Goal: Task Accomplishment & Management: Manage account settings

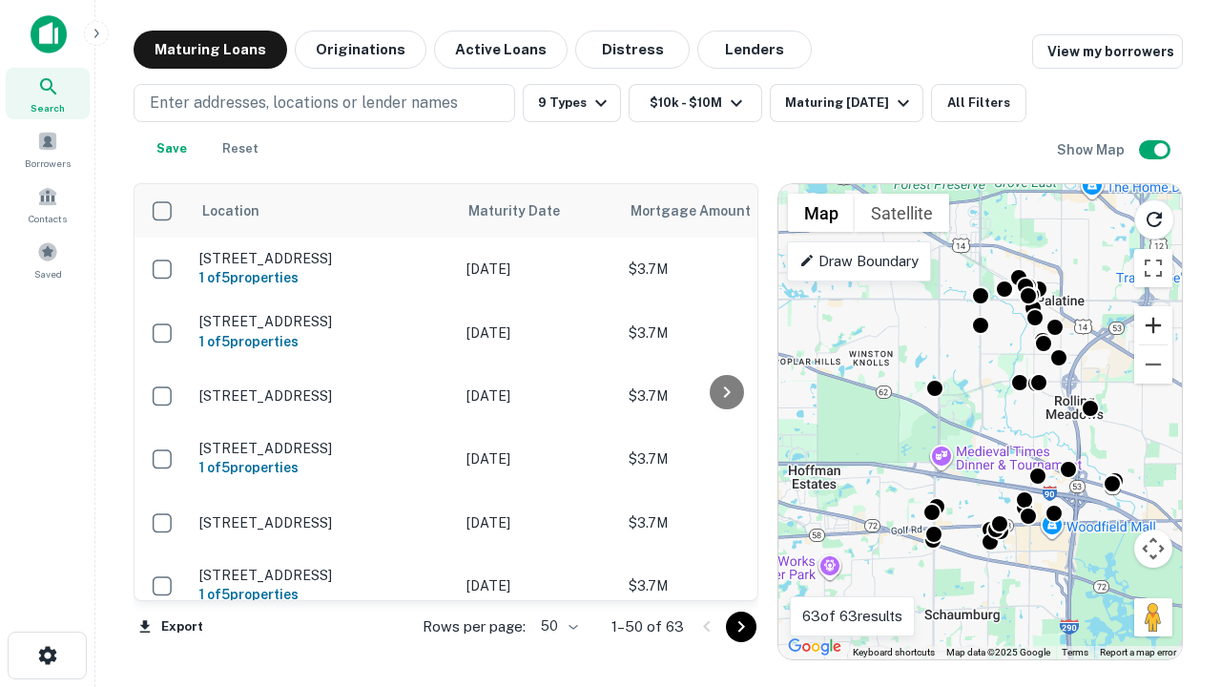
click at [1153, 325] on button "Zoom in" at bounding box center [1153, 325] width 38 height 38
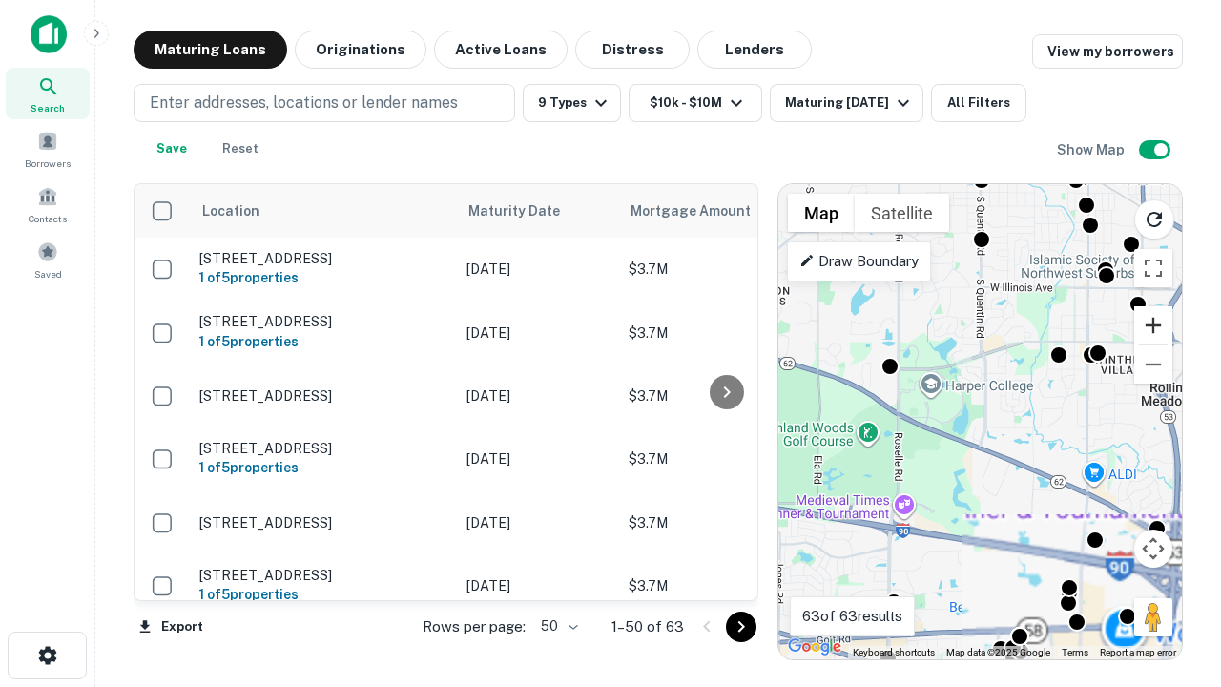
click at [1153, 325] on button "Zoom in" at bounding box center [1153, 325] width 38 height 38
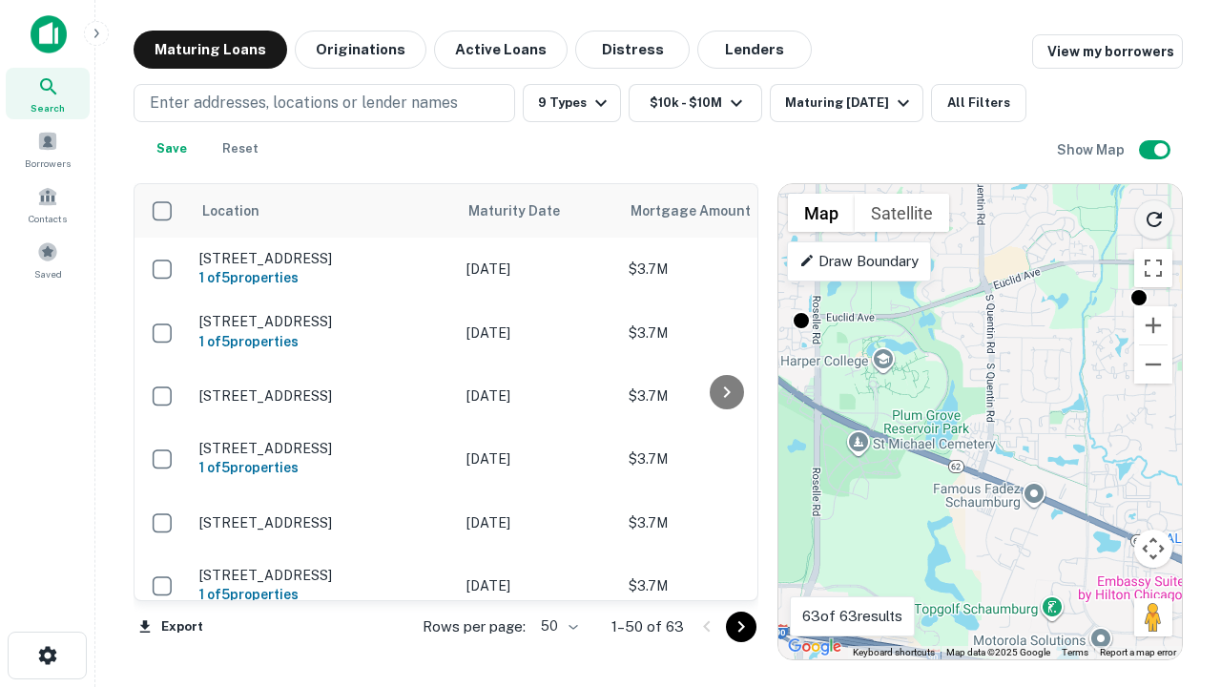
click at [1154, 216] on icon "Reload search area" at bounding box center [1154, 219] width 23 height 23
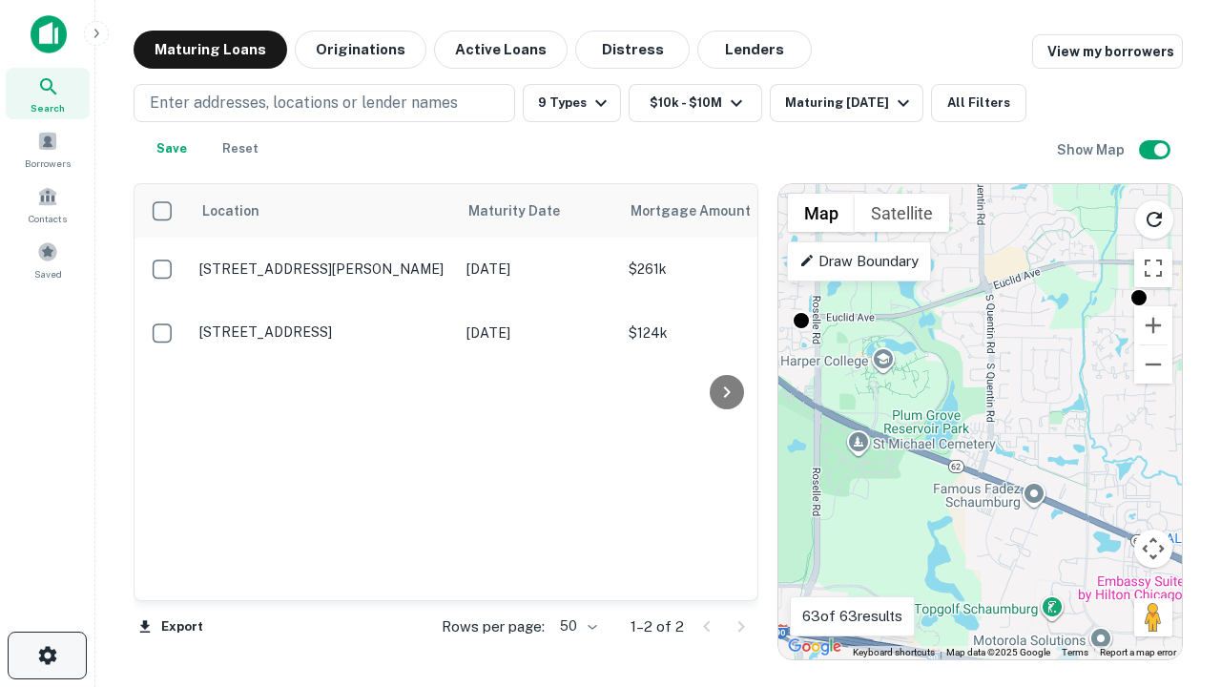
click at [47, 655] on icon "button" at bounding box center [47, 655] width 23 height 23
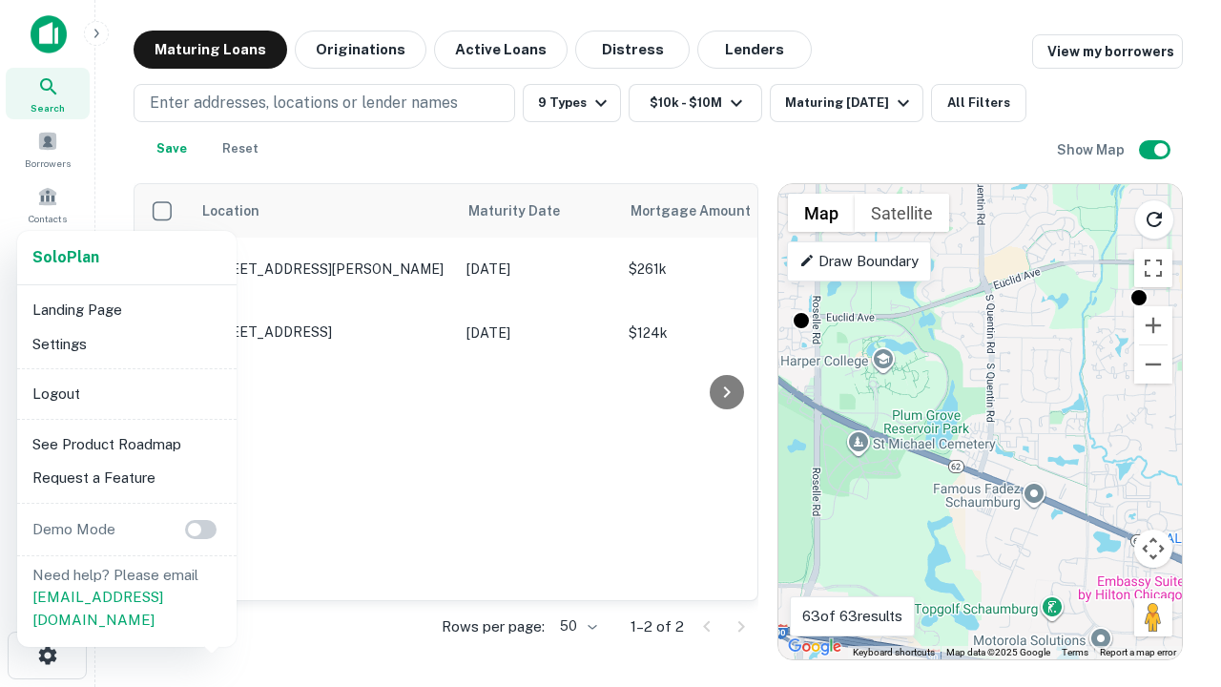
click at [126, 393] on li "Logout" at bounding box center [127, 394] width 204 height 34
